Goal: Task Accomplishment & Management: Complete application form

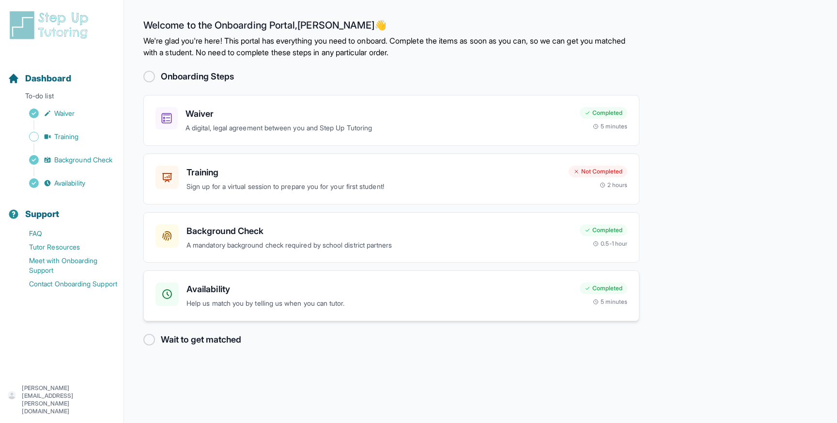
click at [260, 294] on h3 "Availability" at bounding box center [380, 290] width 386 height 14
